Goal: Information Seeking & Learning: Learn about a topic

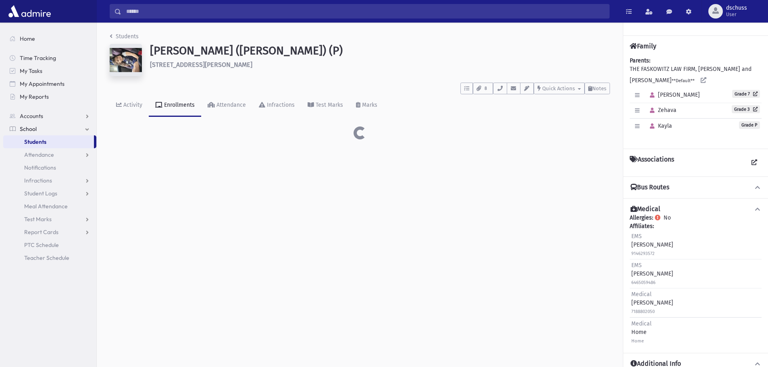
scroll to position [18, 0]
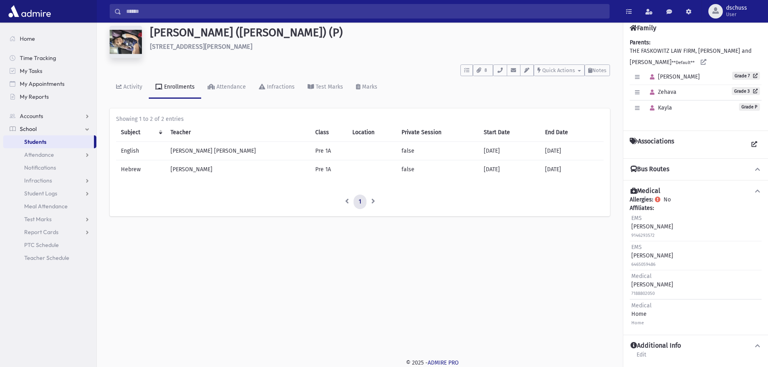
click at [33, 139] on span "Students" at bounding box center [35, 141] width 22 height 7
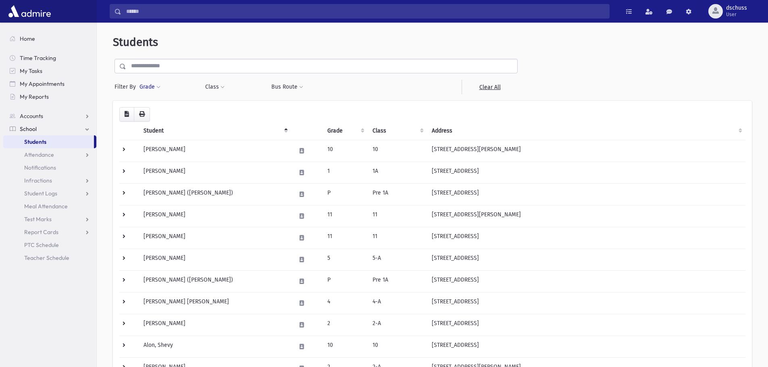
click at [159, 86] on span at bounding box center [158, 87] width 4 height 5
click at [146, 112] on ul at bounding box center [186, 110] width 84 height 12
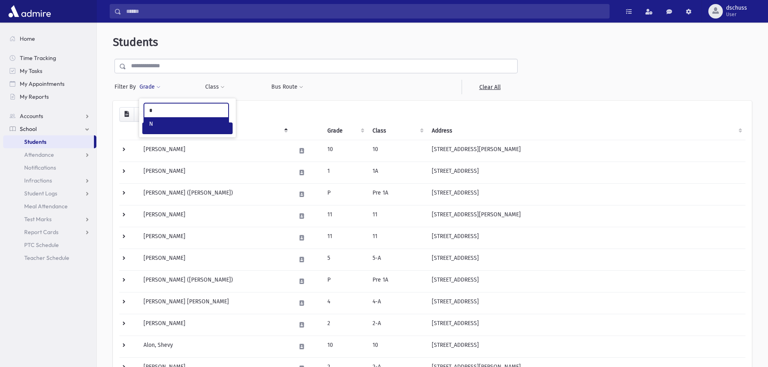
type input "*"
select select "*"
click at [204, 130] on button "Filter" at bounding box center [187, 129] width 90 height 12
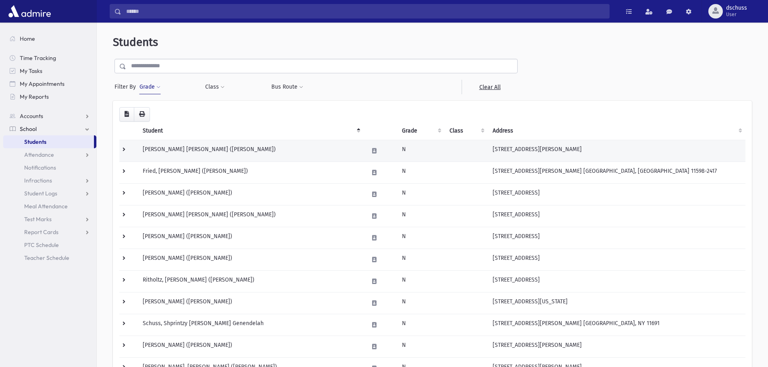
click at [152, 147] on td "Brody, Shifra Faiga (Shifra)" at bounding box center [251, 151] width 226 height 22
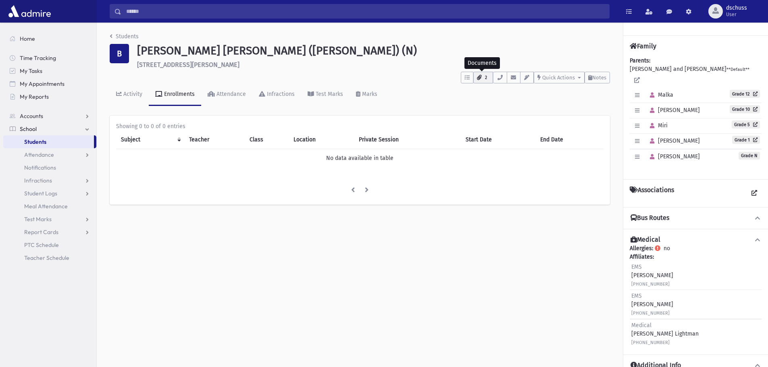
click at [481, 75] on button "2" at bounding box center [483, 78] width 20 height 12
click at [465, 76] on icon "button" at bounding box center [466, 77] width 5 height 5
click at [481, 77] on button "2" at bounding box center [483, 78] width 20 height 12
click at [573, 77] on span "Quick Actions" at bounding box center [558, 78] width 33 height 6
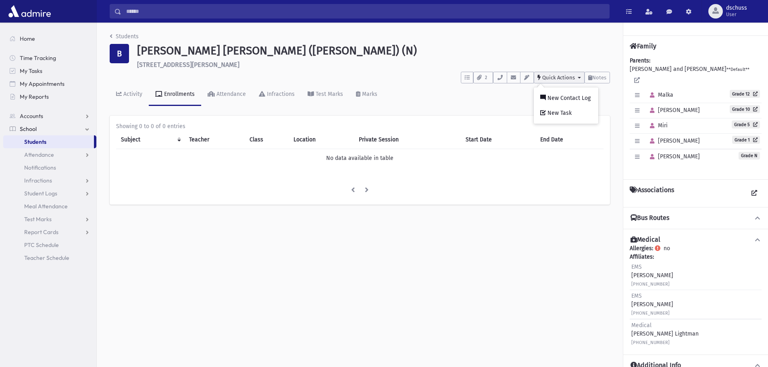
click at [573, 77] on span "Quick Actions" at bounding box center [558, 78] width 33 height 6
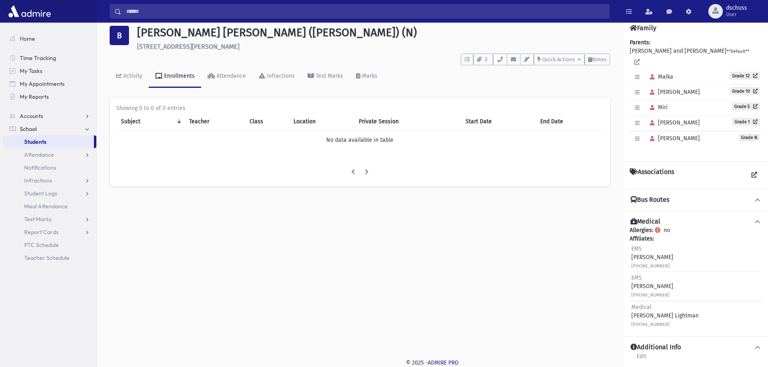
click at [726, 196] on button "Bus Routes" at bounding box center [696, 200] width 132 height 8
click at [756, 197] on icon at bounding box center [757, 200] width 7 height 6
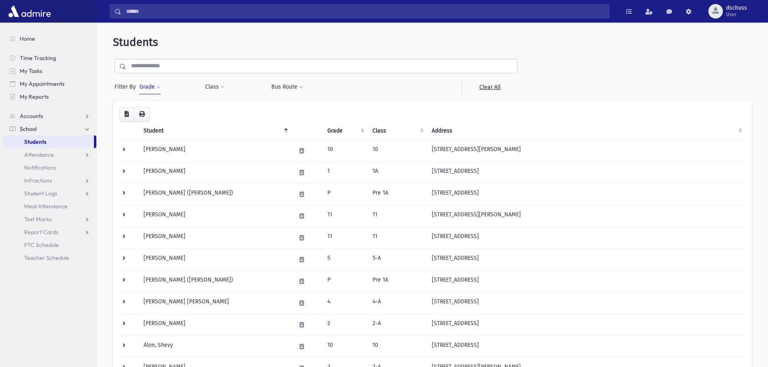
click at [147, 90] on button "Grade" at bounding box center [150, 87] width 22 height 15
click at [200, 129] on button "Filter" at bounding box center [187, 129] width 90 height 12
click at [154, 84] on button "Grade" at bounding box center [150, 87] width 22 height 15
click at [162, 107] on ul at bounding box center [186, 110] width 84 height 12
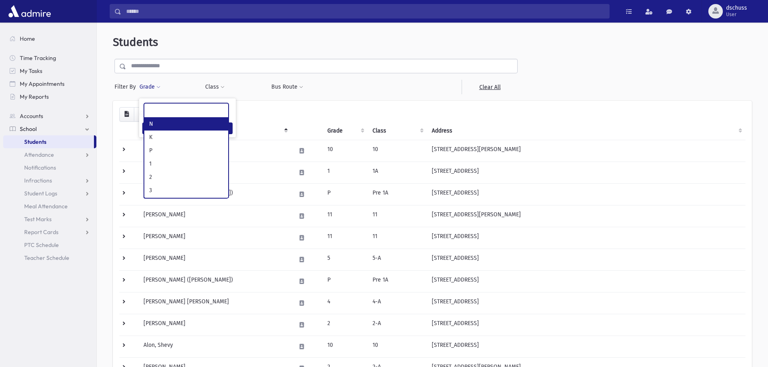
select select "*"
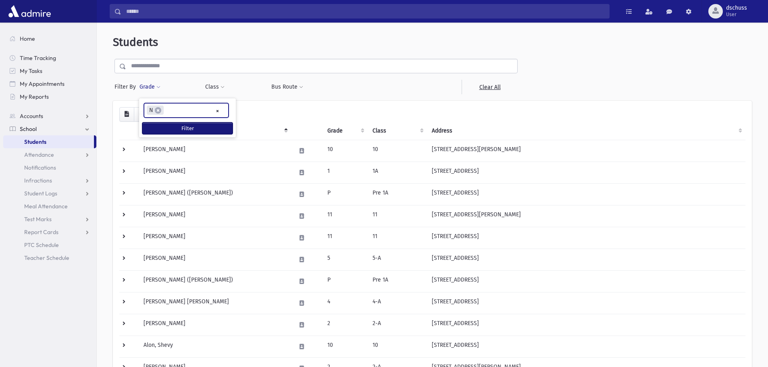
click at [169, 125] on button "Filter" at bounding box center [187, 129] width 90 height 12
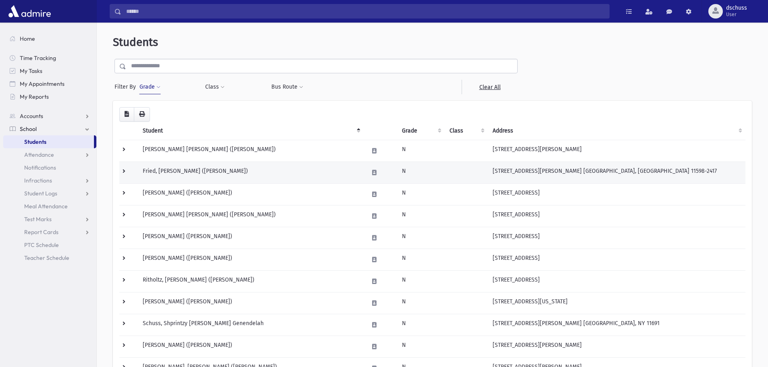
click at [179, 167] on td "Fried, [PERSON_NAME] ([PERSON_NAME])" at bounding box center [251, 173] width 226 height 22
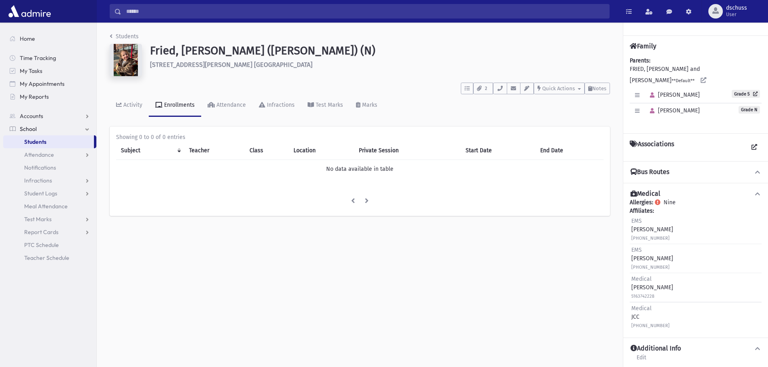
click at [757, 169] on icon at bounding box center [757, 172] width 7 height 6
click at [476, 93] on button "2" at bounding box center [483, 89] width 20 height 12
click at [638, 108] on icon "button" at bounding box center [637, 110] width 4 height 5
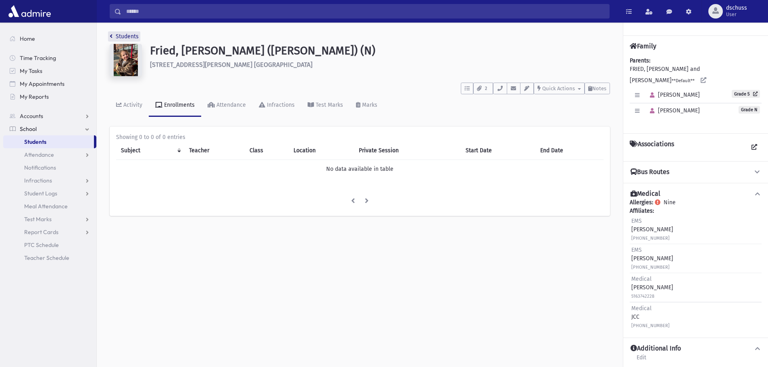
click at [121, 34] on link "Students" at bounding box center [124, 36] width 29 height 7
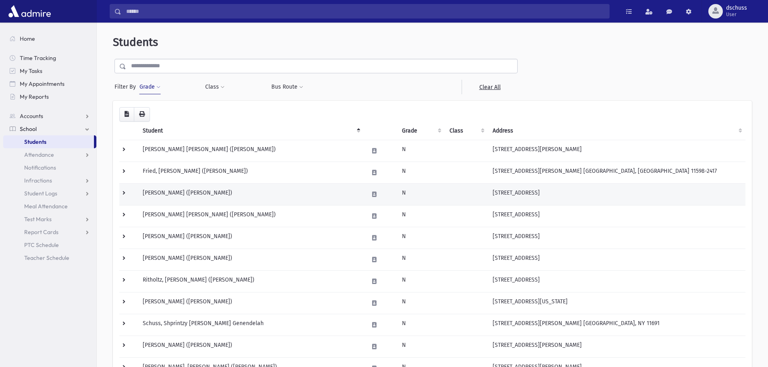
click at [154, 189] on td "[PERSON_NAME] ([PERSON_NAME])" at bounding box center [251, 194] width 226 height 22
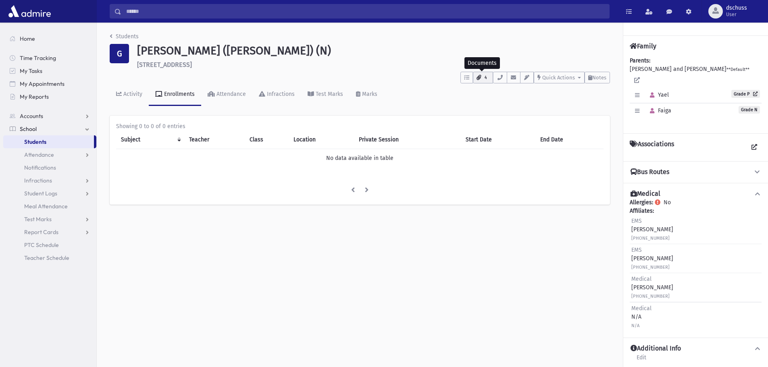
click at [479, 76] on icon "button" at bounding box center [478, 77] width 4 height 5
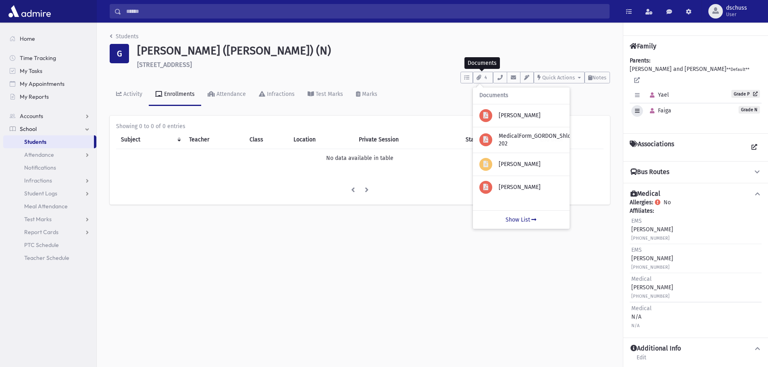
click at [636, 108] on icon "button" at bounding box center [637, 110] width 4 height 5
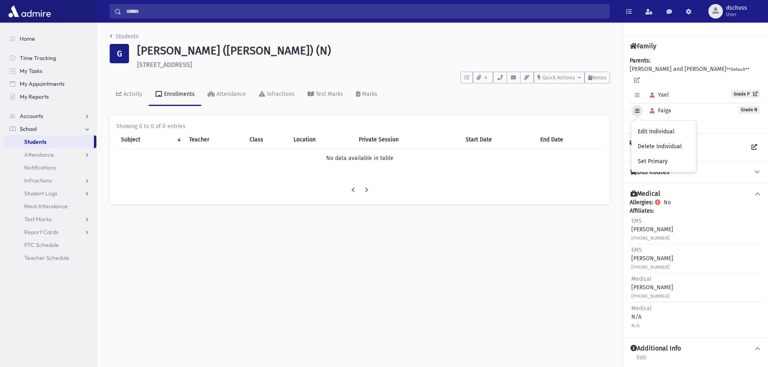
click at [636, 108] on icon "button" at bounding box center [637, 110] width 4 height 5
click at [757, 169] on icon at bounding box center [757, 172] width 7 height 6
click at [123, 36] on link "Students" at bounding box center [124, 36] width 29 height 7
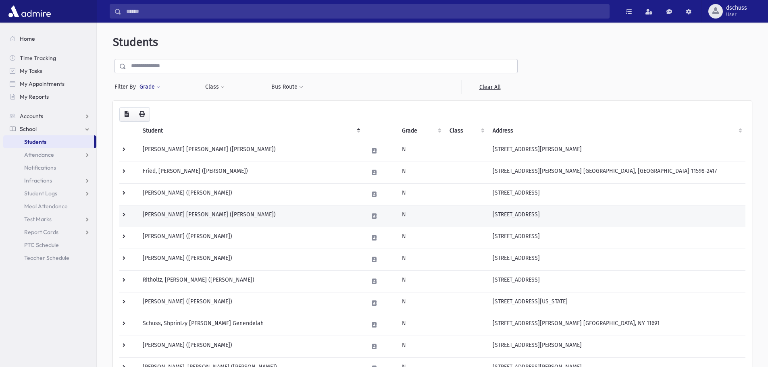
click at [170, 218] on td "Katz, Ariella Sima (Ariella)" at bounding box center [251, 216] width 226 height 22
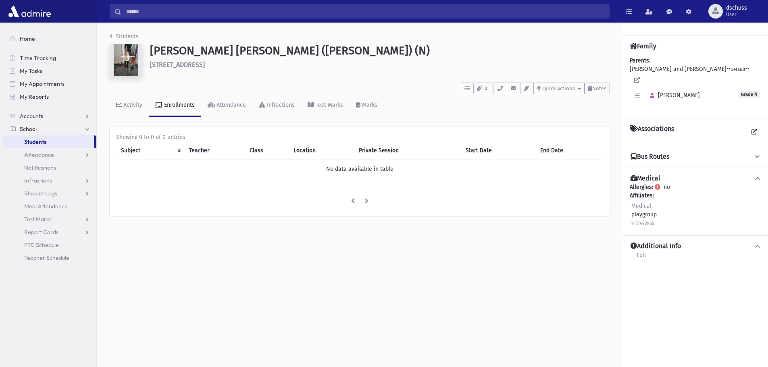
click at [660, 153] on h4 "Bus Routes" at bounding box center [649, 157] width 39 height 8
click at [478, 87] on icon "button" at bounding box center [479, 88] width 4 height 5
click at [487, 89] on span "2" at bounding box center [485, 88] width 7 height 7
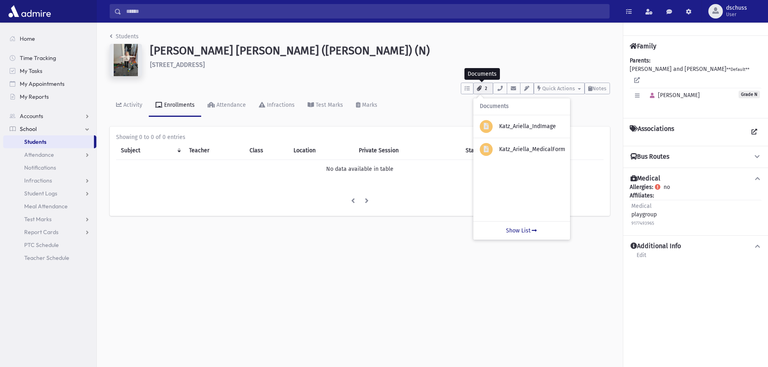
click at [487, 89] on span "2" at bounding box center [485, 88] width 7 height 7
click at [482, 92] on button "2" at bounding box center [483, 89] width 20 height 12
click at [519, 235] on link "Show List" at bounding box center [521, 230] width 97 height 19
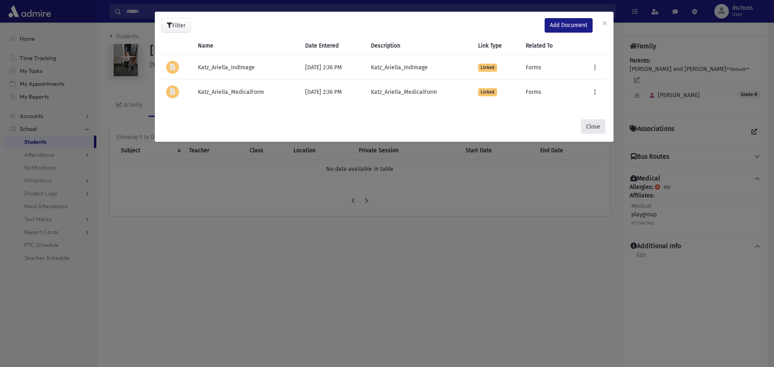
click at [594, 127] on button "Close" at bounding box center [593, 126] width 25 height 15
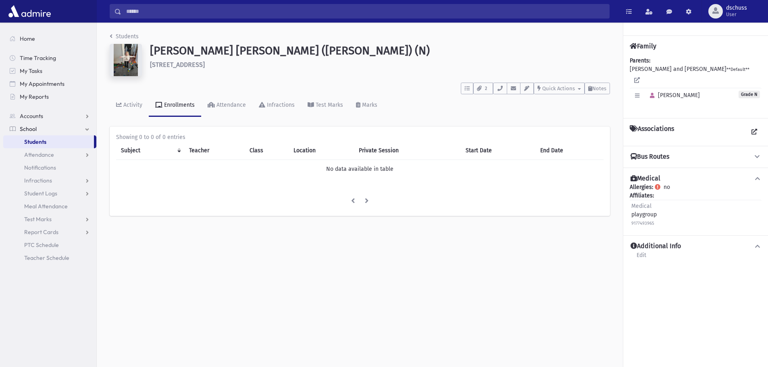
click at [126, 33] on li "Students" at bounding box center [124, 36] width 29 height 8
click at [118, 35] on link "Students" at bounding box center [124, 36] width 29 height 7
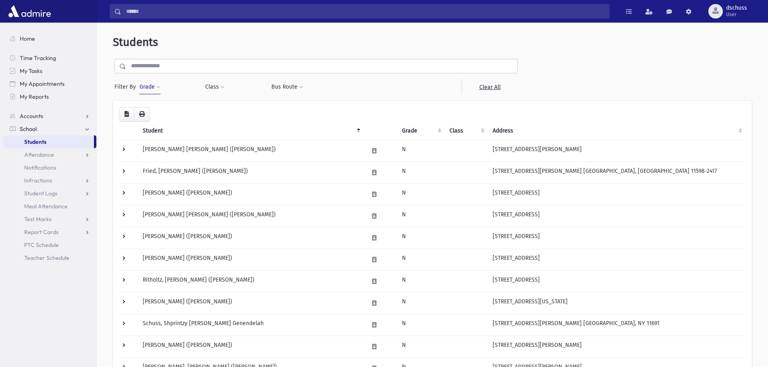
click at [154, 89] on button "Grade" at bounding box center [150, 87] width 22 height 15
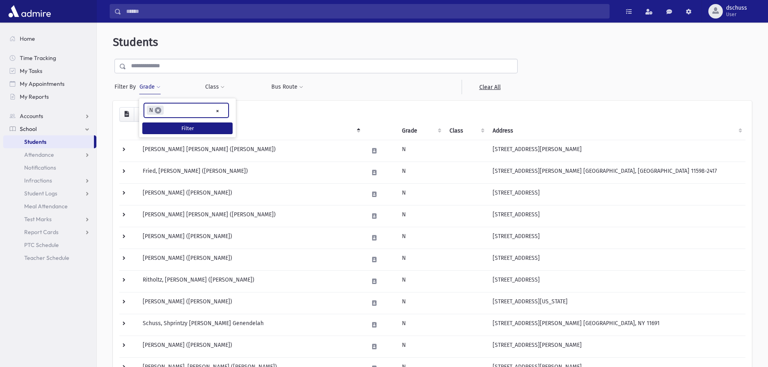
click at [157, 110] on span "×" at bounding box center [158, 110] width 6 height 6
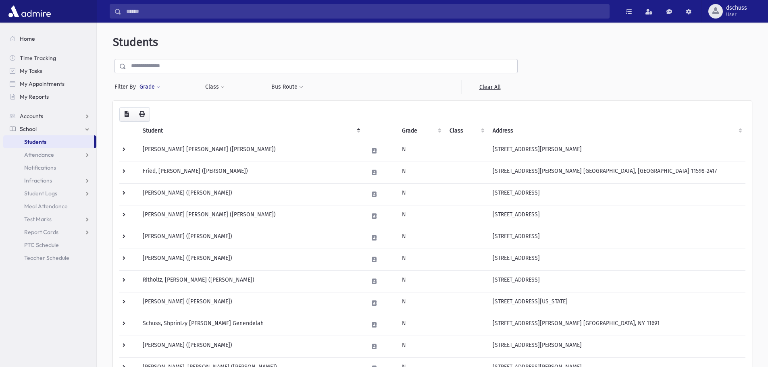
click at [149, 87] on button "Grade" at bounding box center [150, 87] width 22 height 15
click at [167, 126] on button "Filter" at bounding box center [187, 129] width 90 height 12
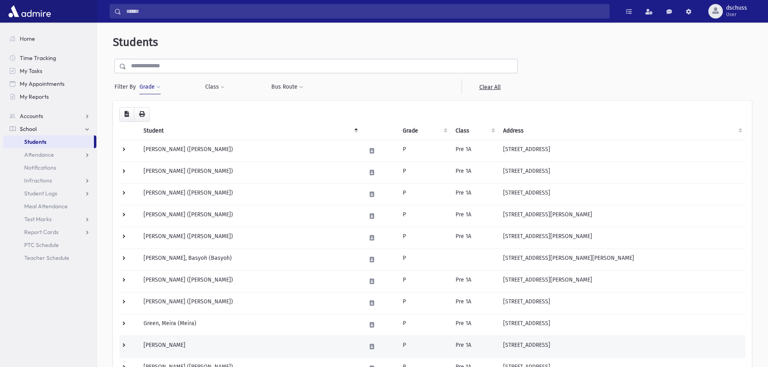
click at [225, 342] on td "Hassan, Donna" at bounding box center [250, 347] width 222 height 22
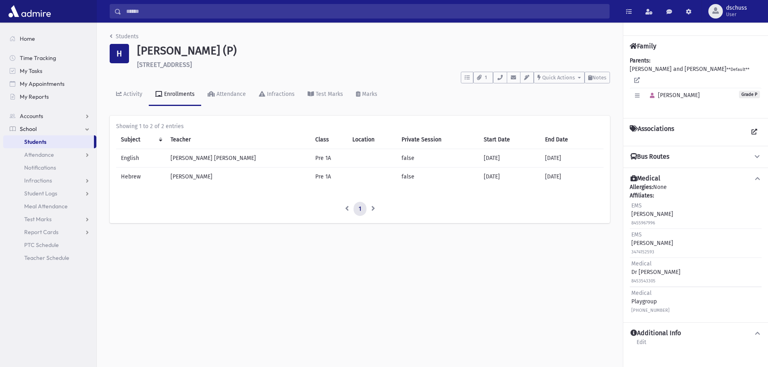
click at [671, 153] on button "Bus Routes" at bounding box center [696, 157] width 132 height 8
click at [753, 153] on button "Bus Routes" at bounding box center [696, 157] width 132 height 8
click at [489, 78] on button "1" at bounding box center [483, 78] width 20 height 12
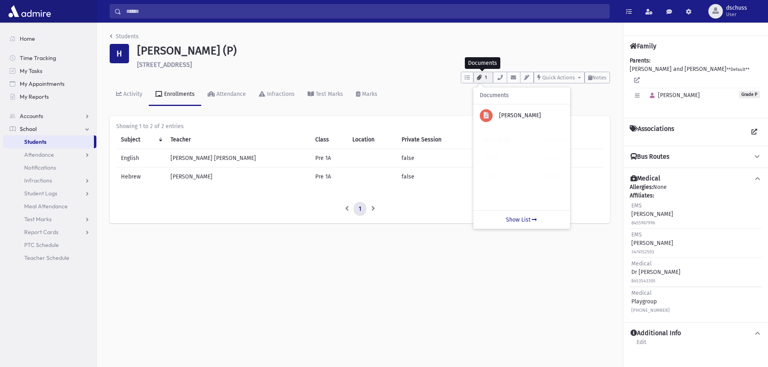
click at [489, 78] on button "1" at bounding box center [483, 78] width 20 height 12
click at [125, 34] on link "Students" at bounding box center [124, 36] width 29 height 7
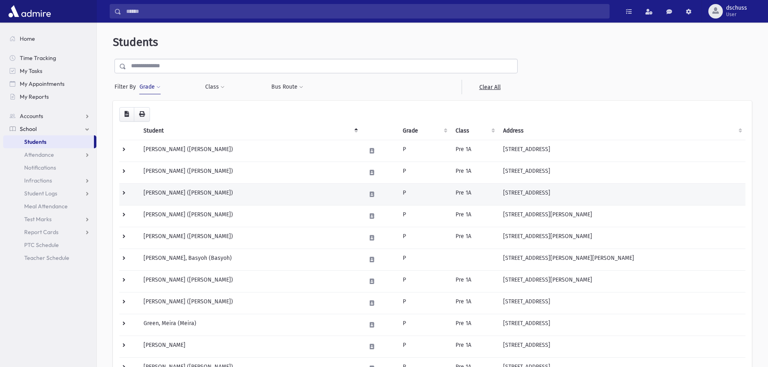
click at [210, 195] on td "[PERSON_NAME] ([PERSON_NAME])" at bounding box center [250, 194] width 222 height 22
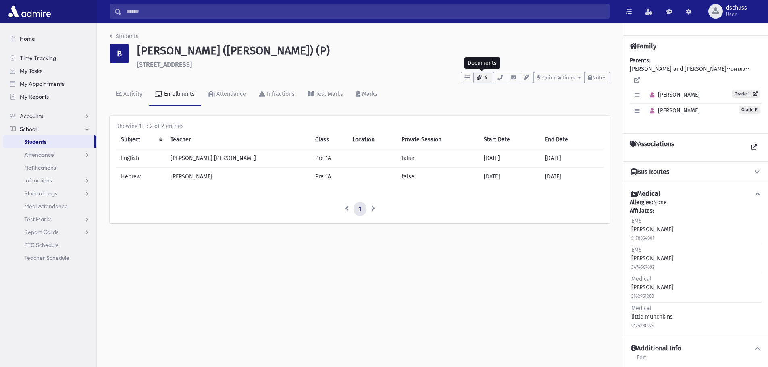
click at [485, 80] on span "5" at bounding box center [485, 77] width 7 height 7
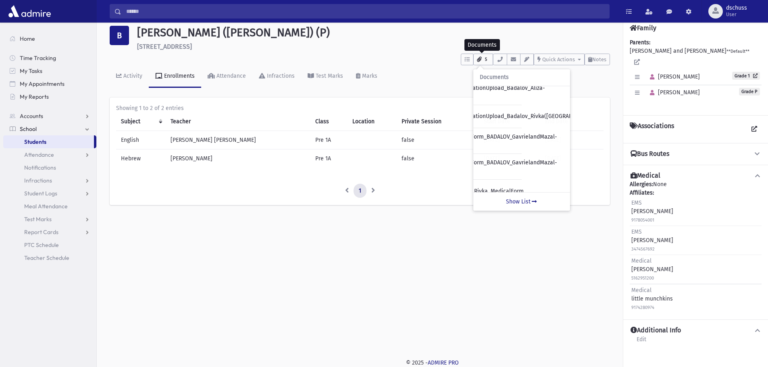
scroll to position [0, 48]
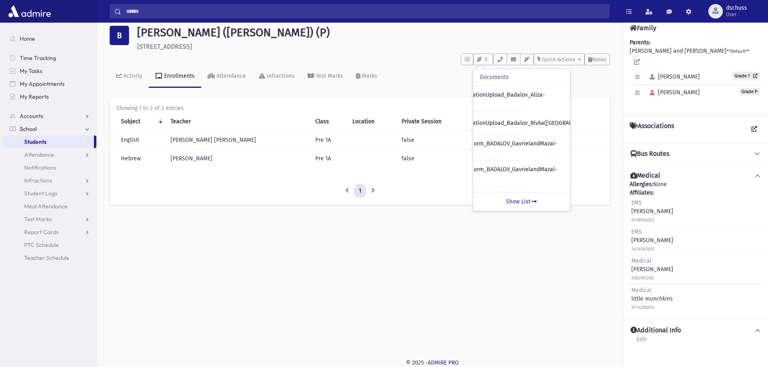
click at [758, 151] on icon at bounding box center [757, 154] width 7 height 6
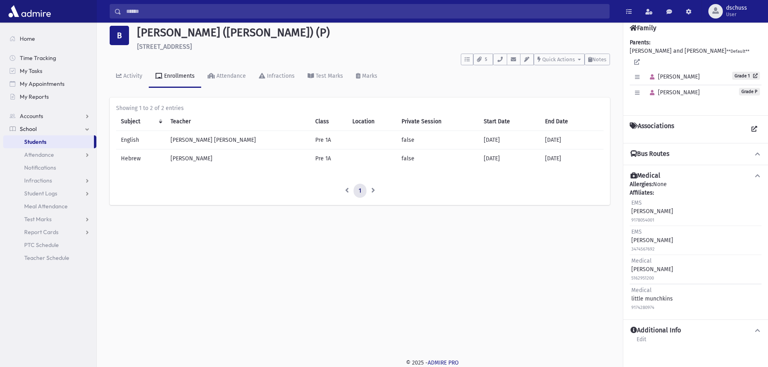
click at [757, 151] on icon at bounding box center [757, 154] width 7 height 6
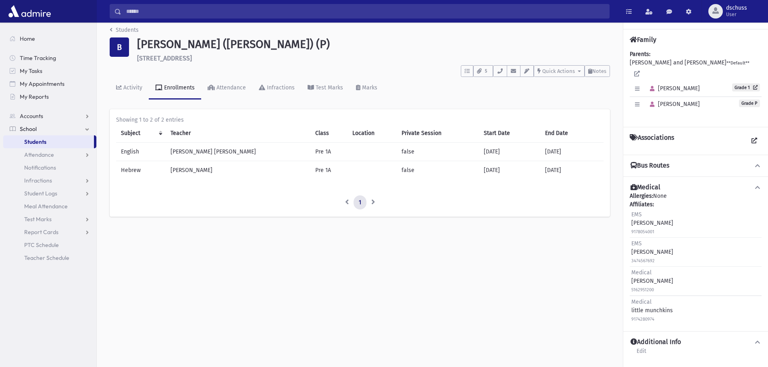
scroll to position [0, 0]
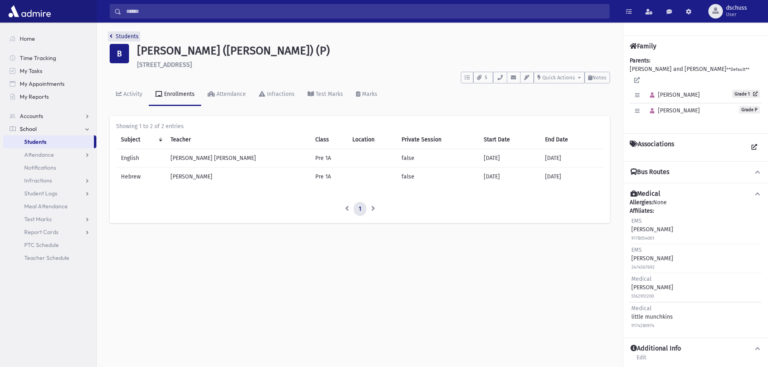
click at [132, 33] on link "Students" at bounding box center [124, 36] width 29 height 7
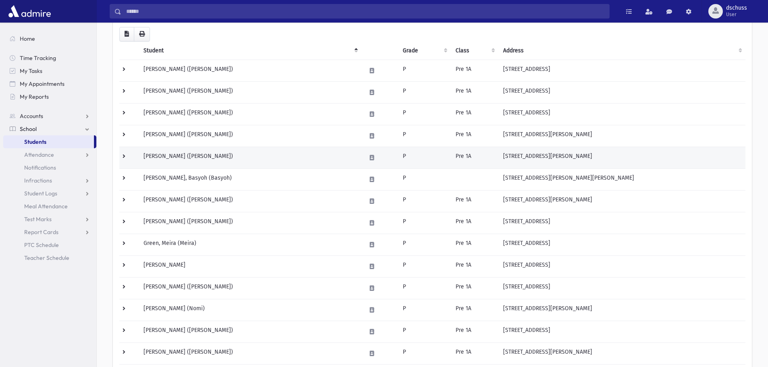
scroll to position [81, 0]
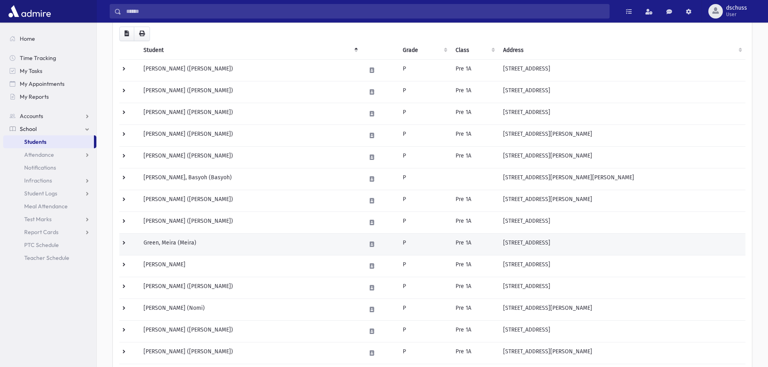
click at [238, 246] on td "Green, Meira (Meira)" at bounding box center [250, 244] width 222 height 22
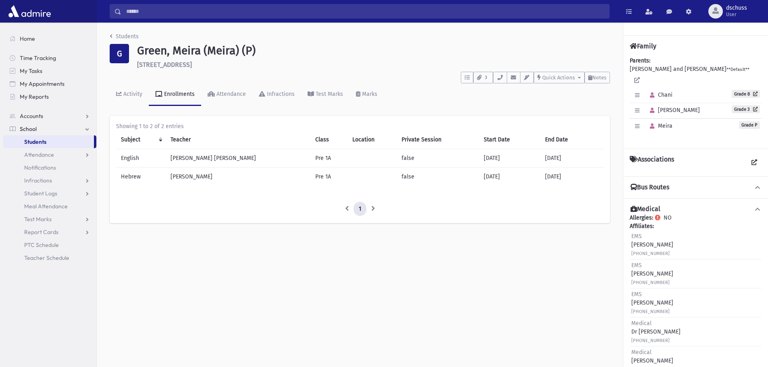
click at [754, 185] on icon at bounding box center [757, 188] width 7 height 6
click at [481, 75] on button "3" at bounding box center [483, 78] width 20 height 12
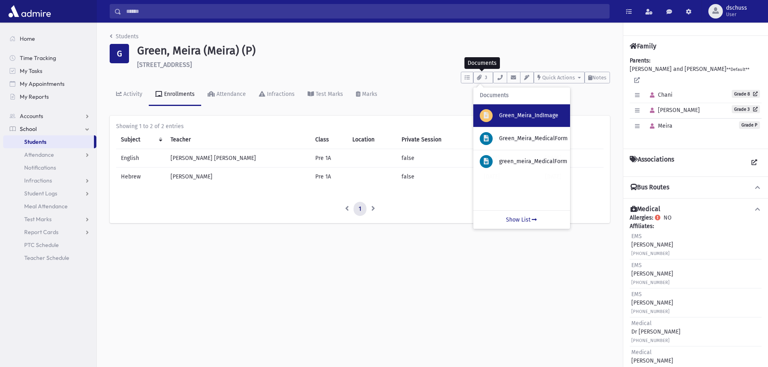
click at [510, 110] on div "Green_Meira_IndImage" at bounding box center [521, 115] width 97 height 23
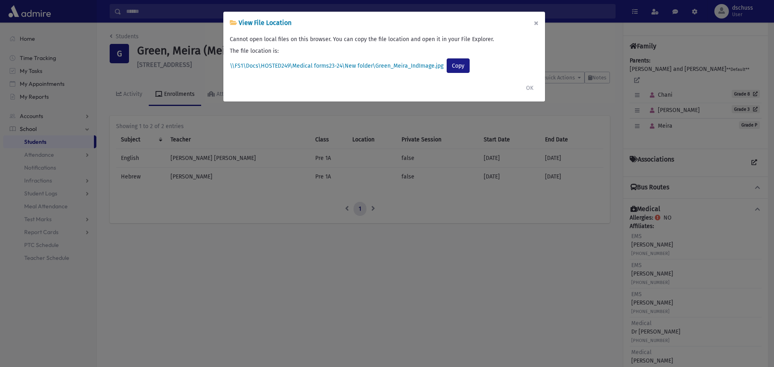
click at [533, 22] on button "×" at bounding box center [536, 23] width 18 height 23
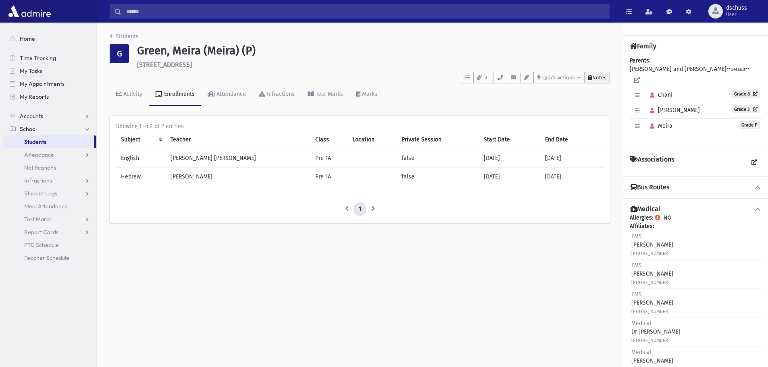
click at [589, 76] on icon at bounding box center [590, 77] width 4 height 5
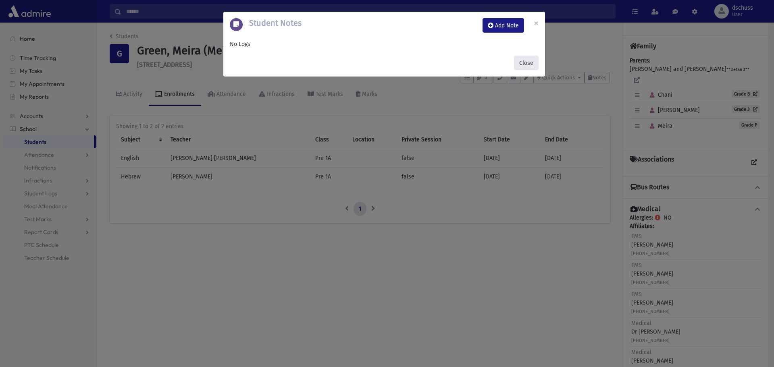
click at [524, 63] on button "Close" at bounding box center [526, 63] width 25 height 15
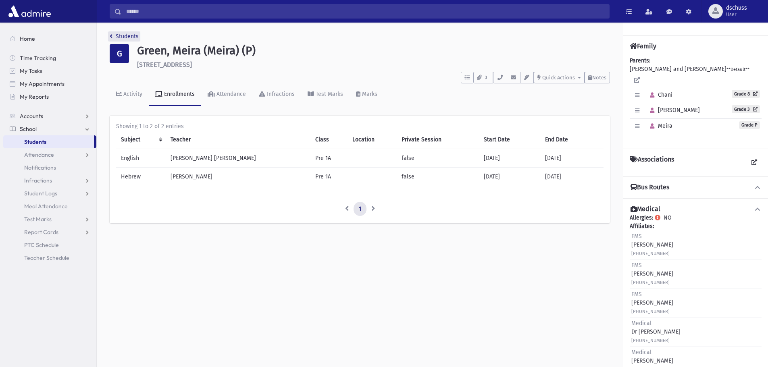
click at [128, 36] on link "Students" at bounding box center [124, 36] width 29 height 7
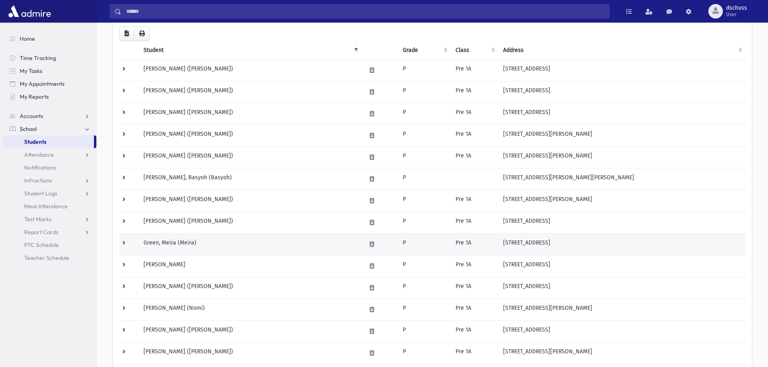
scroll to position [121, 0]
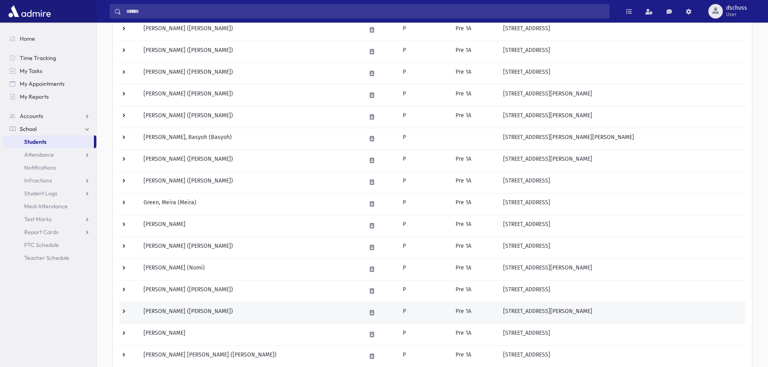
click at [168, 317] on td "Lebovits, Lily Noa (Lily)" at bounding box center [250, 313] width 222 height 22
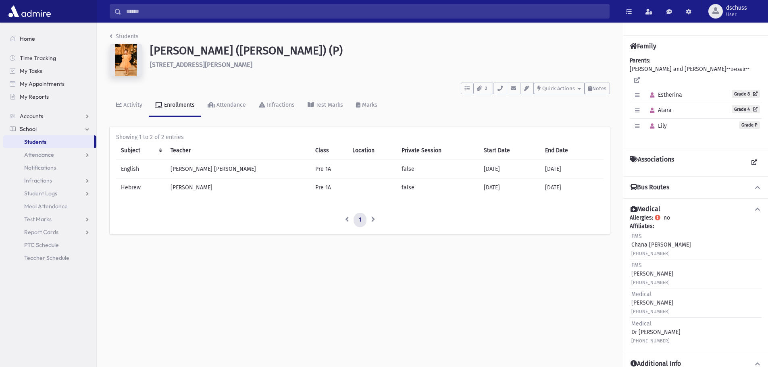
click at [751, 183] on button "Bus Routes" at bounding box center [696, 187] width 132 height 8
click at [637, 124] on icon "button" at bounding box center [637, 126] width 4 height 5
click at [480, 88] on button "2" at bounding box center [483, 89] width 20 height 12
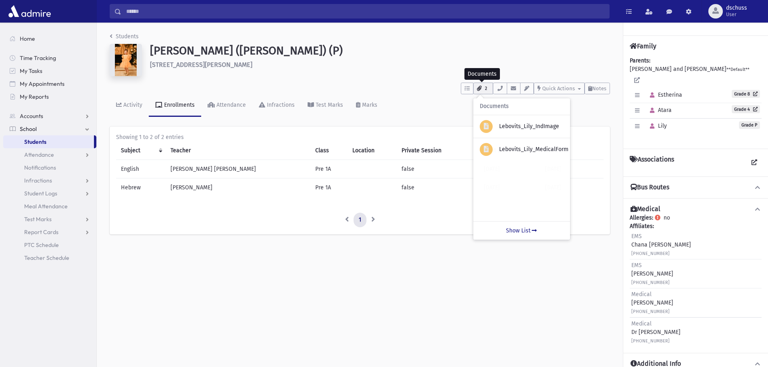
click at [480, 88] on button "2" at bounding box center [483, 89] width 20 height 12
click at [133, 37] on link "Students" at bounding box center [124, 36] width 29 height 7
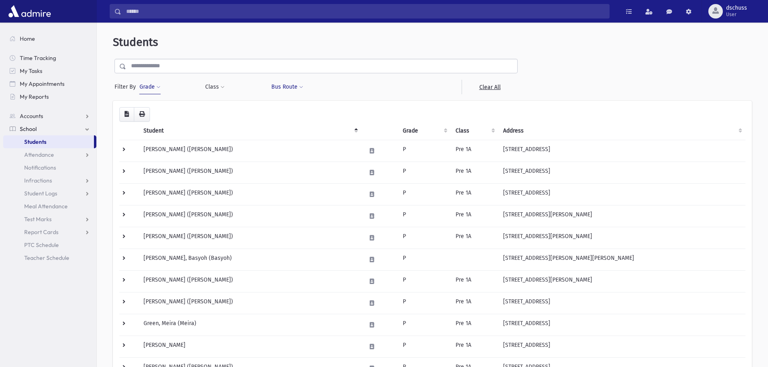
click at [296, 88] on button "Bus Route" at bounding box center [287, 87] width 33 height 15
click at [296, 110] on ul at bounding box center [318, 108] width 89 height 12
type input "*"
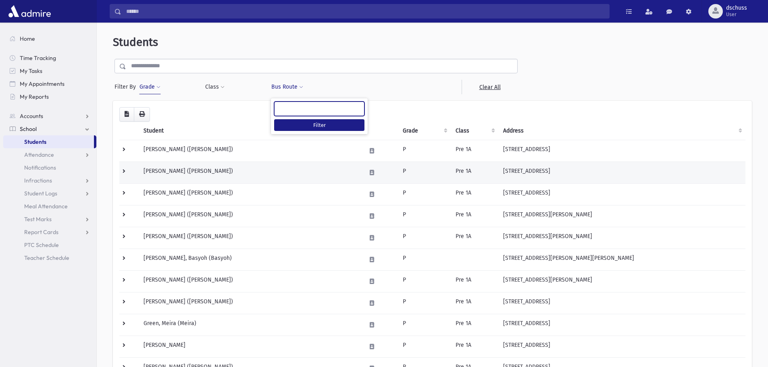
click at [286, 171] on td "Akilov, Sivana (Sivana)" at bounding box center [250, 173] width 222 height 22
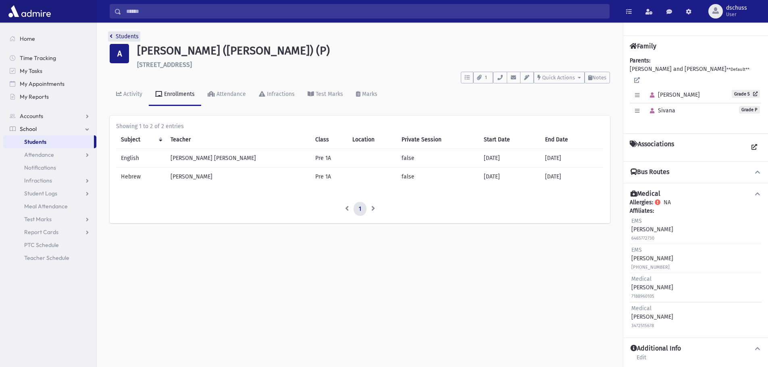
click at [116, 36] on link "Students" at bounding box center [124, 36] width 29 height 7
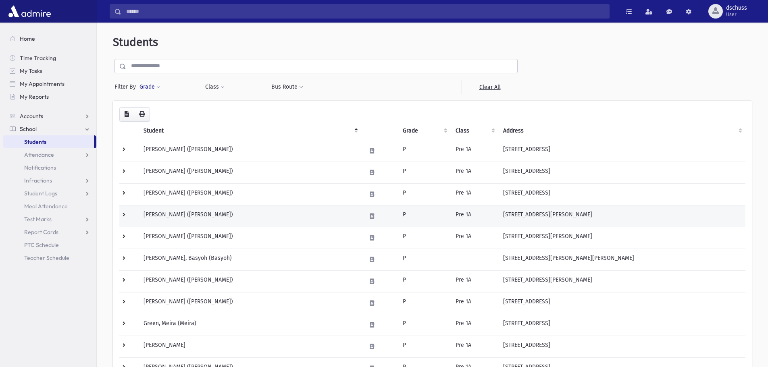
click at [212, 211] on td "[PERSON_NAME] ([PERSON_NAME])" at bounding box center [250, 216] width 222 height 22
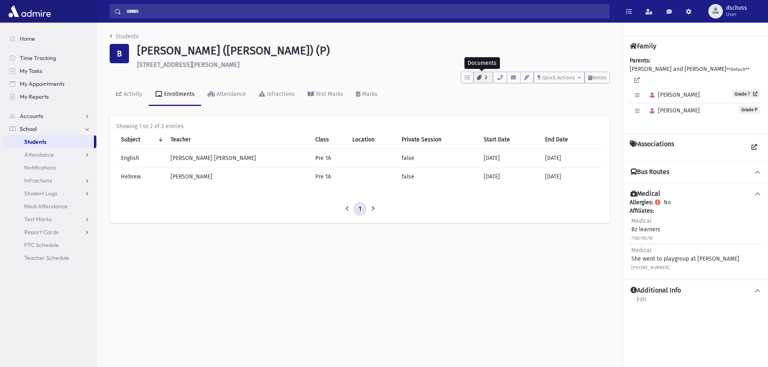
click at [484, 73] on button "2" at bounding box center [483, 78] width 20 height 12
